Goal: Task Accomplishment & Management: Manage account settings

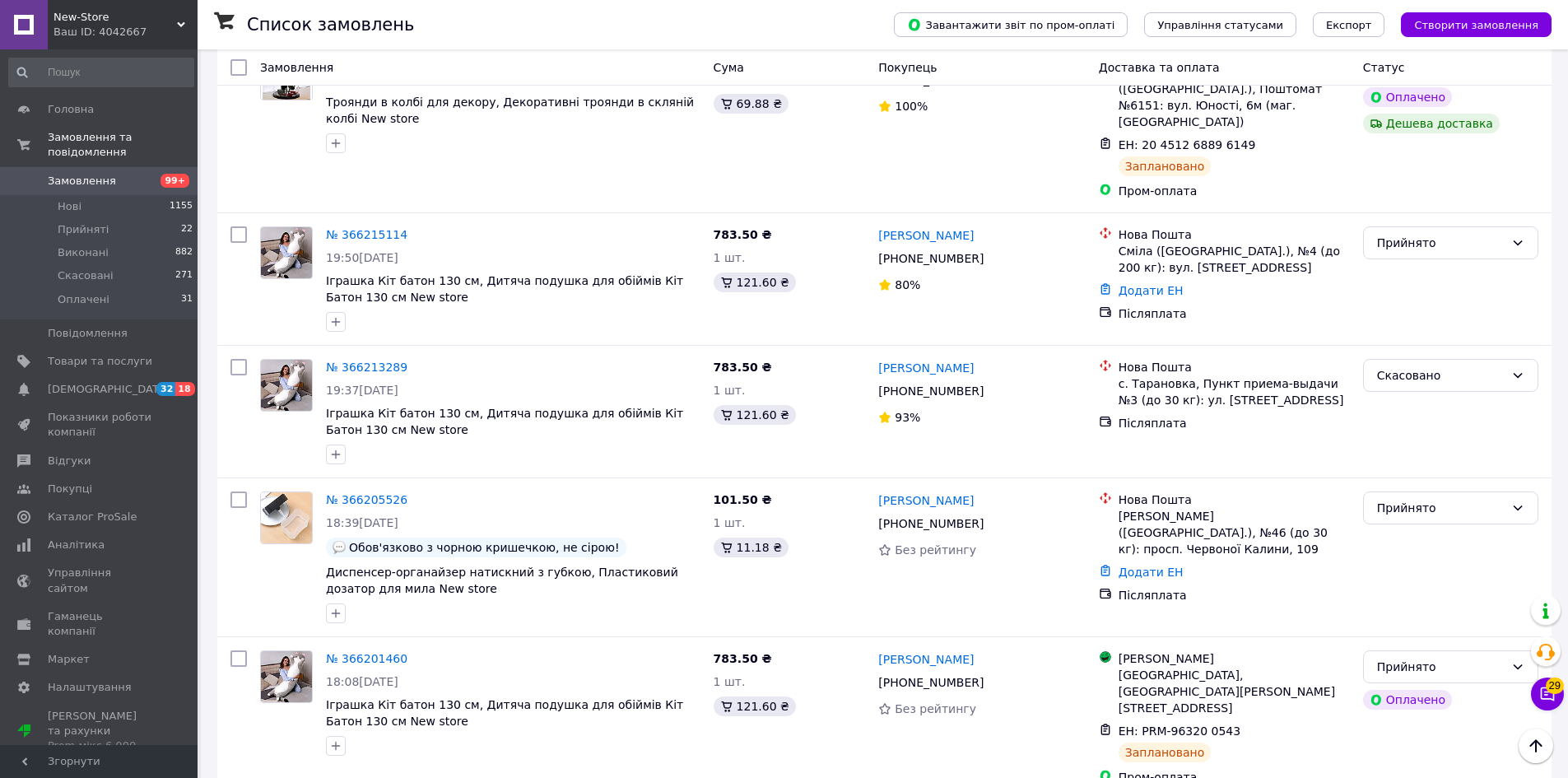
scroll to position [776, 0]
